Goal: Task Accomplishment & Management: Manage account settings

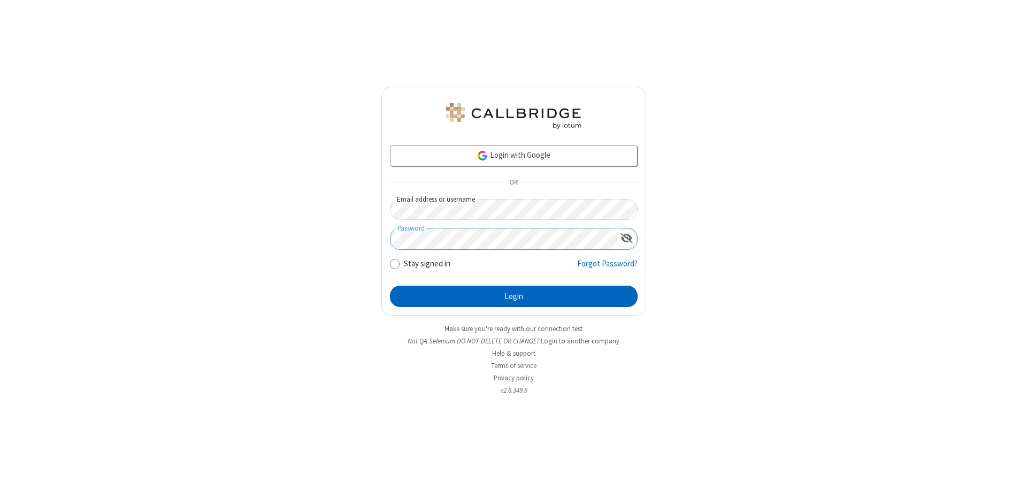
click at [514, 296] on button "Login" at bounding box center [514, 296] width 248 height 21
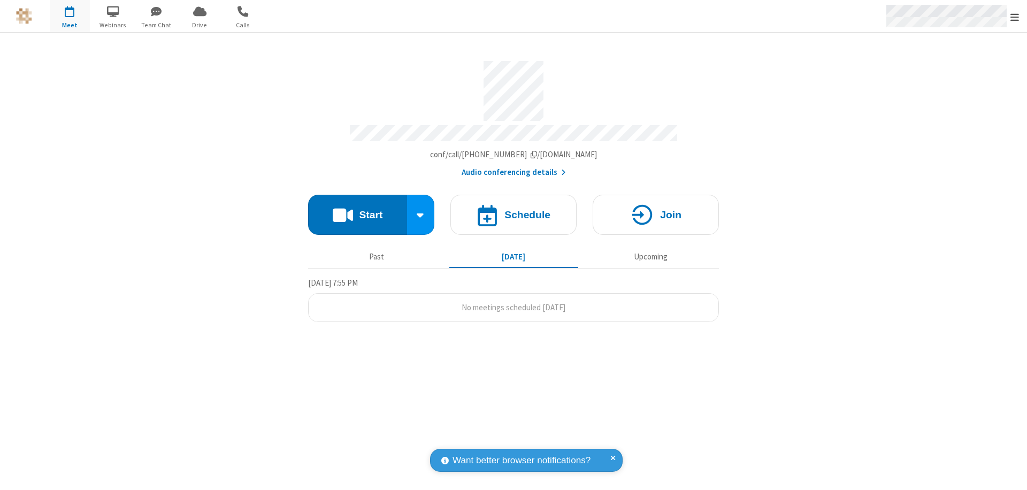
click at [1015, 16] on span "Open menu" at bounding box center [1014, 17] width 9 height 11
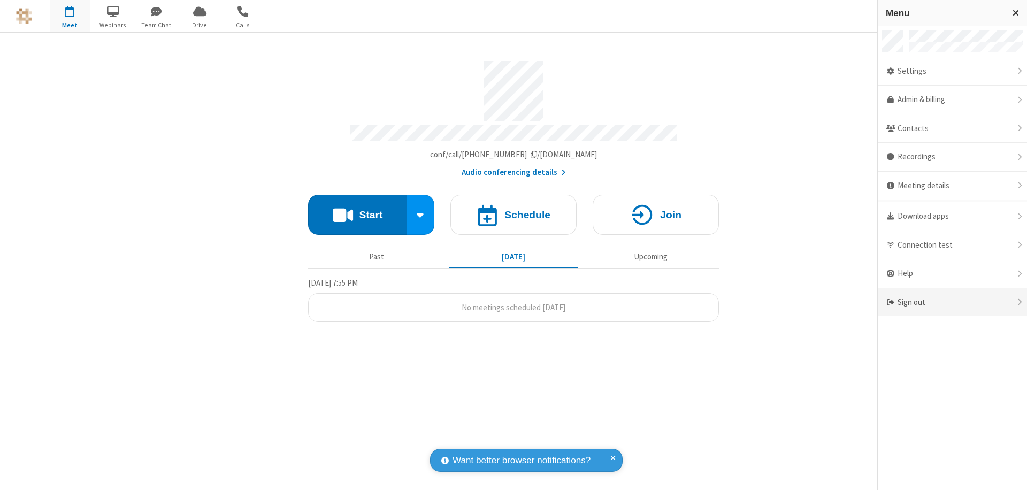
click at [952, 302] on div "Sign out" at bounding box center [952, 302] width 149 height 28
